Goal: Information Seeking & Learning: Learn about a topic

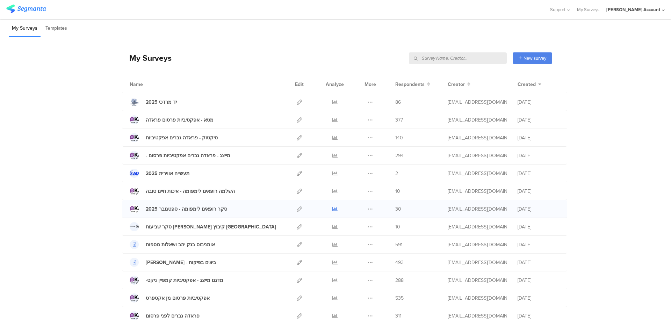
click at [334, 208] on icon at bounding box center [335, 209] width 5 height 5
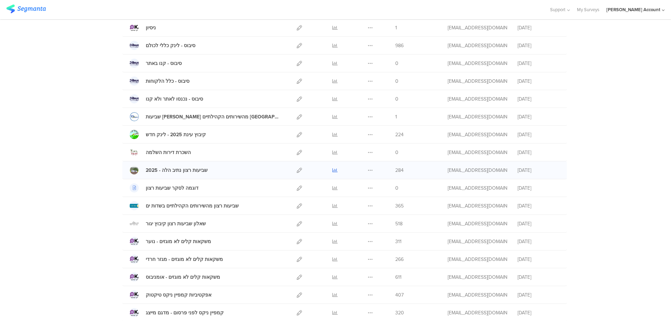
click at [333, 169] on icon at bounding box center [335, 170] width 5 height 5
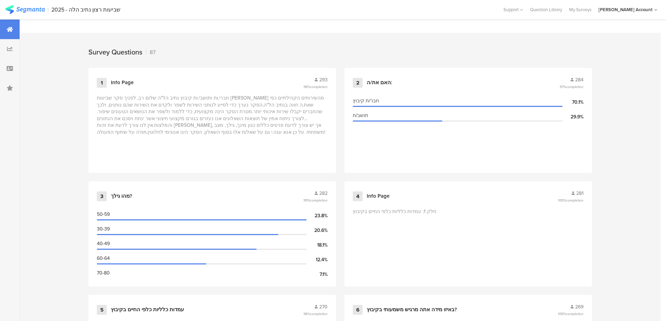
scroll to position [280, 0]
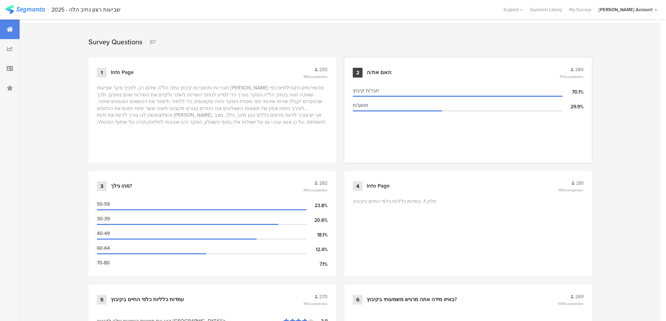
click at [390, 72] on div "האם את/ה:" at bounding box center [380, 72] width 26 height 7
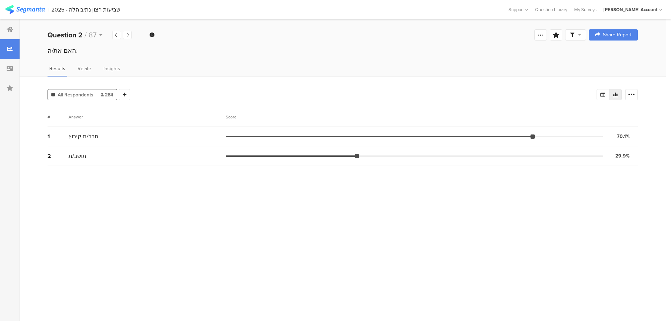
click at [580, 34] on icon at bounding box center [579, 34] width 3 height 5
click at [615, 55] on div "Complete Responses Only" at bounding box center [576, 54] width 87 height 19
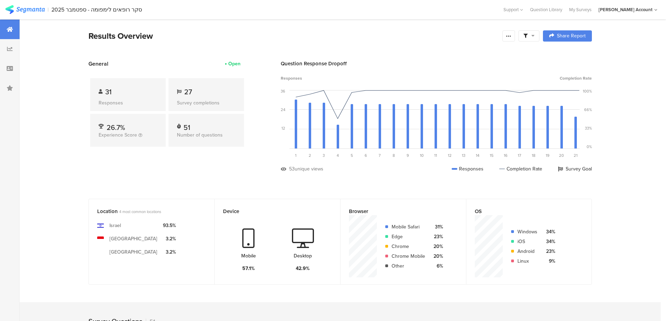
click at [528, 34] on icon at bounding box center [525, 36] width 4 height 4
click at [565, 54] on span at bounding box center [564, 56] width 10 height 6
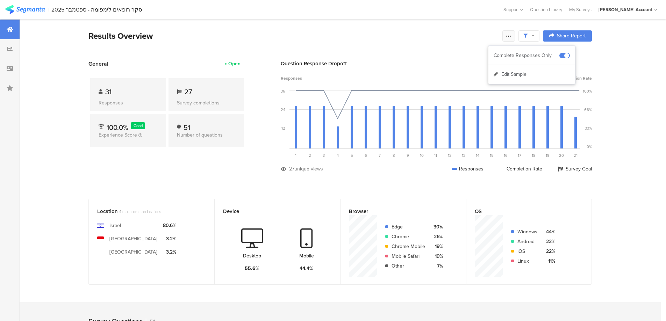
click at [512, 36] on icon at bounding box center [509, 36] width 6 height 6
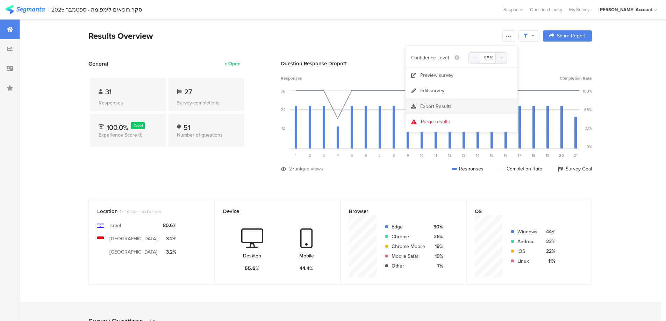
click at [445, 106] on span "Export Results" at bounding box center [435, 106] width 31 height 7
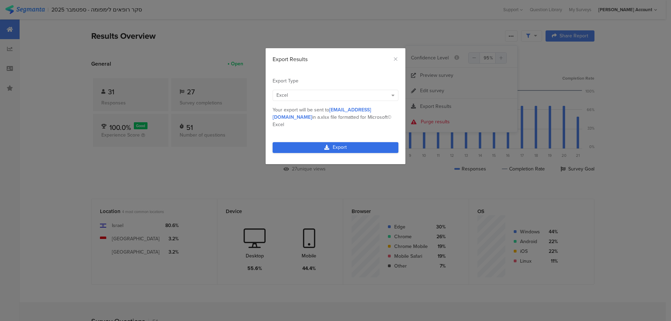
click at [365, 144] on link "Export" at bounding box center [336, 147] width 126 height 11
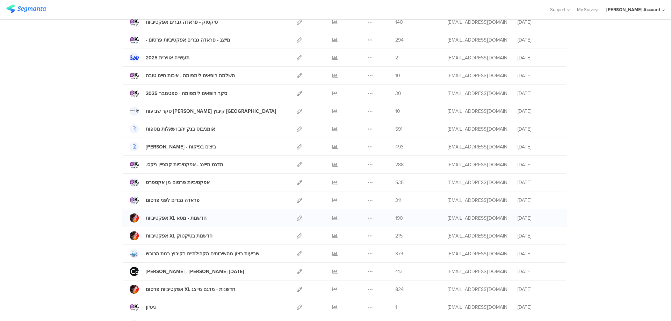
scroll to position [22, 0]
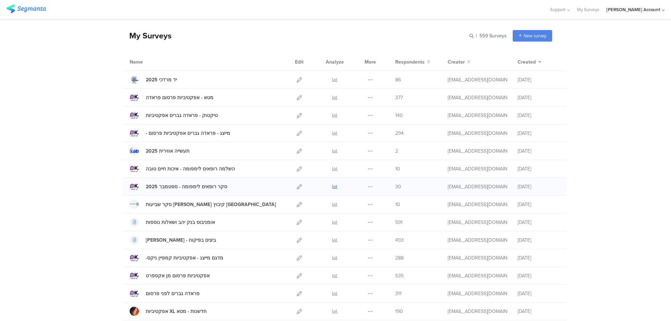
click at [333, 186] on icon at bounding box center [335, 186] width 5 height 5
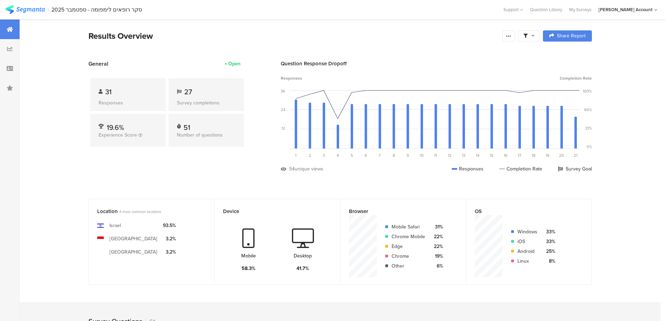
click at [534, 36] on icon at bounding box center [532, 35] width 3 height 5
click at [567, 54] on span at bounding box center [564, 56] width 10 height 6
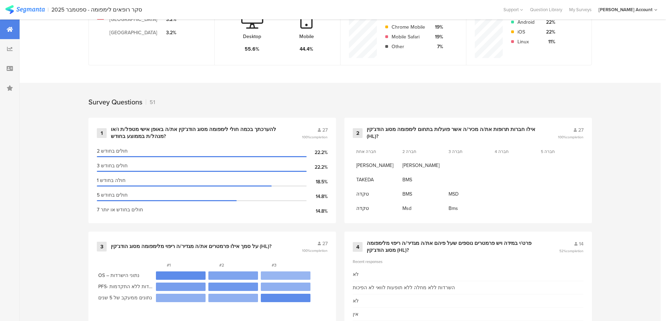
scroll to position [233, 0]
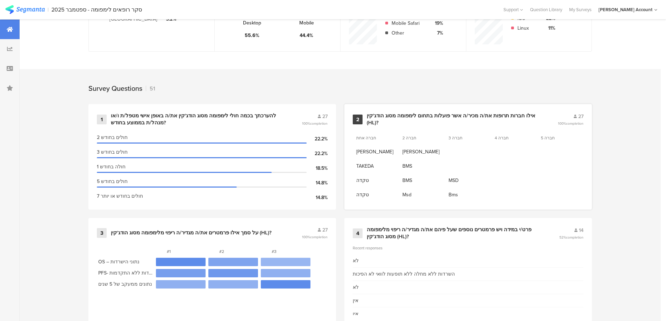
click at [399, 116] on div "אילו חברות תרופות את/ה מכיר/ה אשר פועלות בתחום לימפומה מסוג הודג'קין (HL)?" at bounding box center [454, 120] width 174 height 14
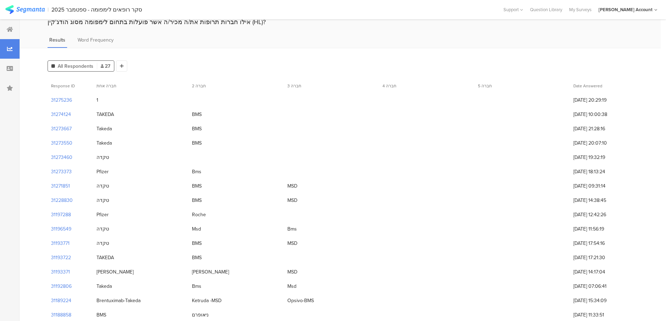
scroll to position [13, 0]
